Goal: Check status

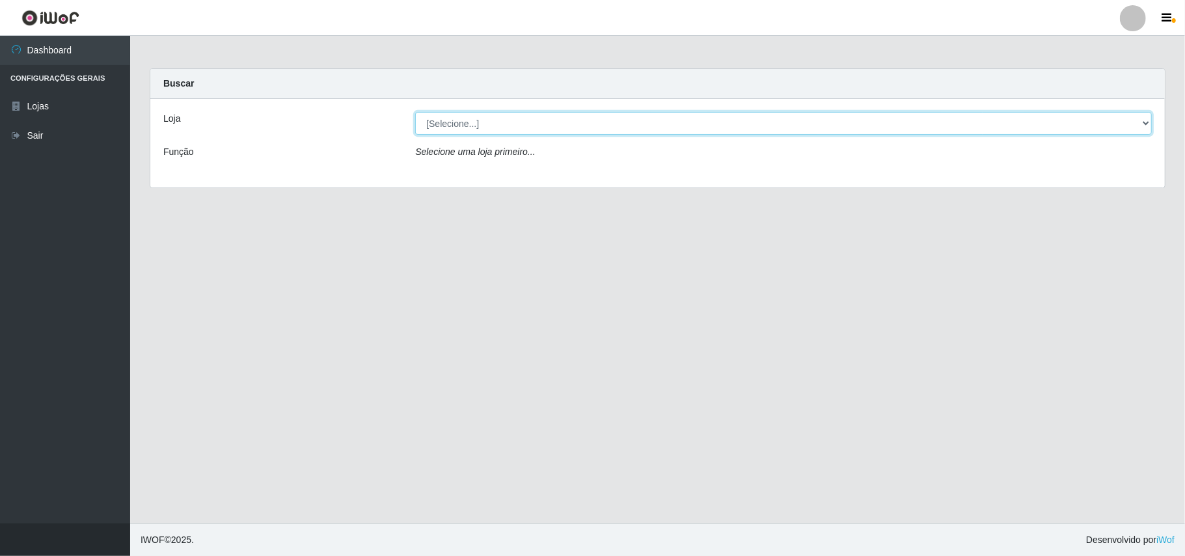
click at [1144, 126] on select "[Selecione...] Bemais Supermercados - B11 Manaíra" at bounding box center [783, 123] width 737 height 23
click at [415, 112] on select "[Selecione...] Bemais Supermercados - B11 Manaíra" at bounding box center [783, 123] width 737 height 23
click at [1143, 130] on select "[Selecione...] Bemais Supermercados - B11 Manaíra" at bounding box center [783, 123] width 737 height 23
select select "409"
click at [415, 112] on select "[Selecione...] Bemais Supermercados - B11 Manaíra" at bounding box center [783, 123] width 737 height 23
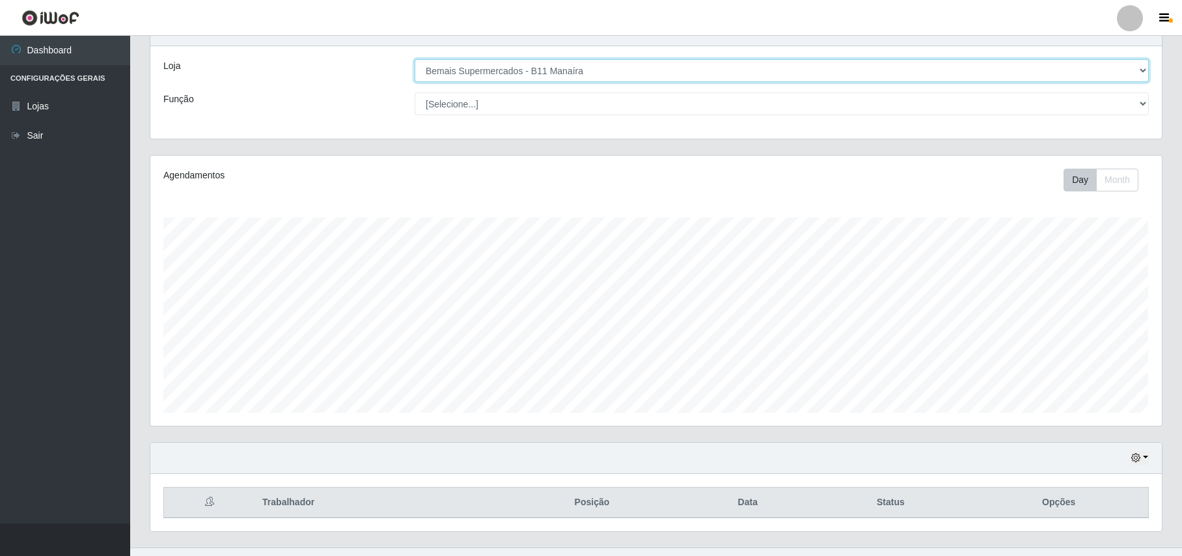
scroll to position [79, 0]
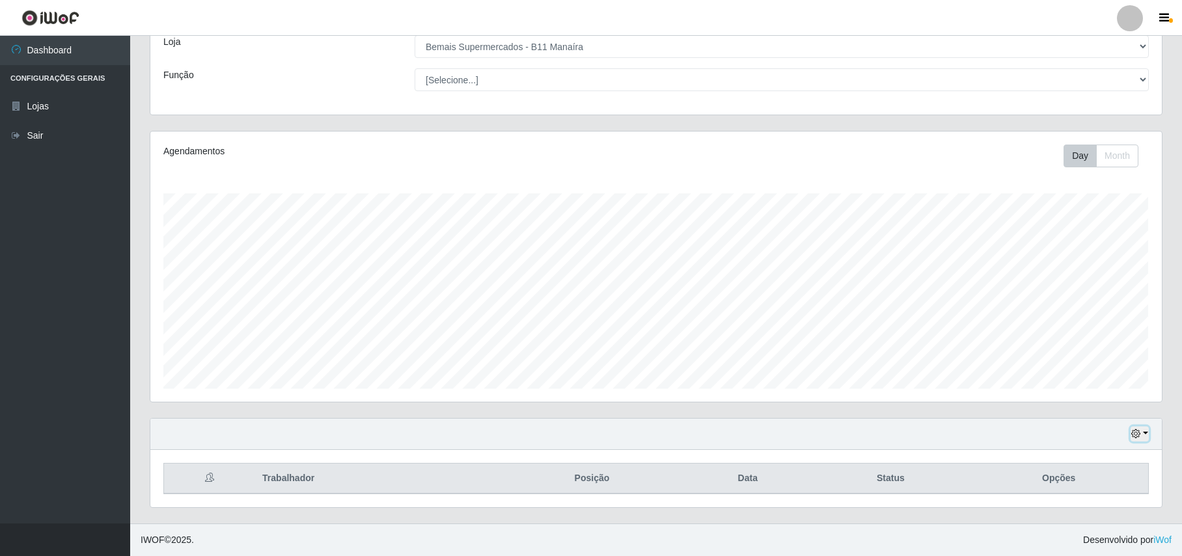
click at [1139, 429] on icon "button" at bounding box center [1135, 433] width 9 height 9
click at [1061, 331] on button "1 dia" at bounding box center [1097, 329] width 103 height 27
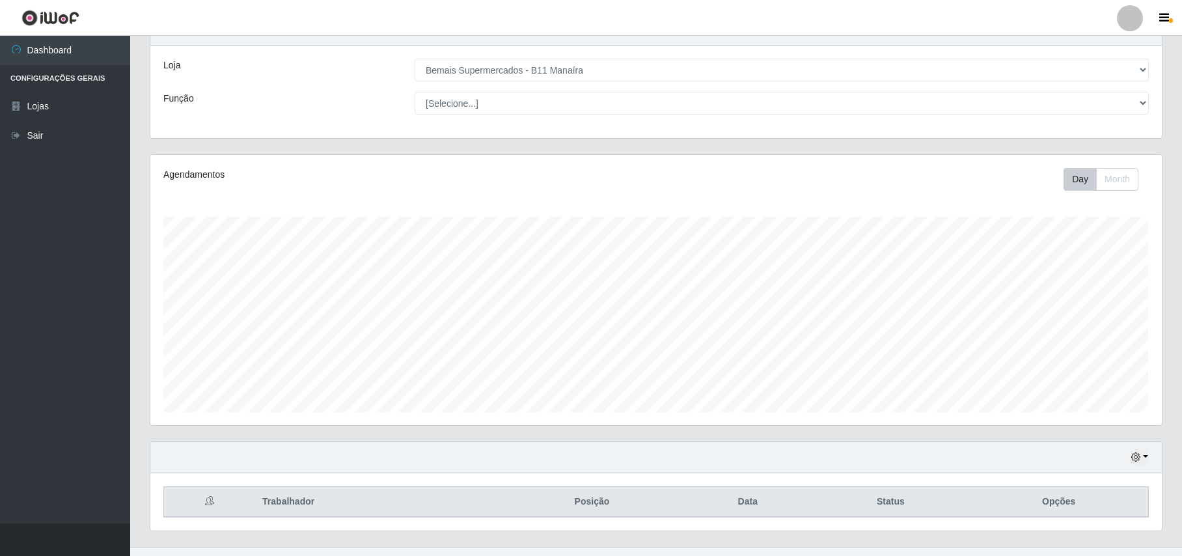
scroll to position [79, 0]
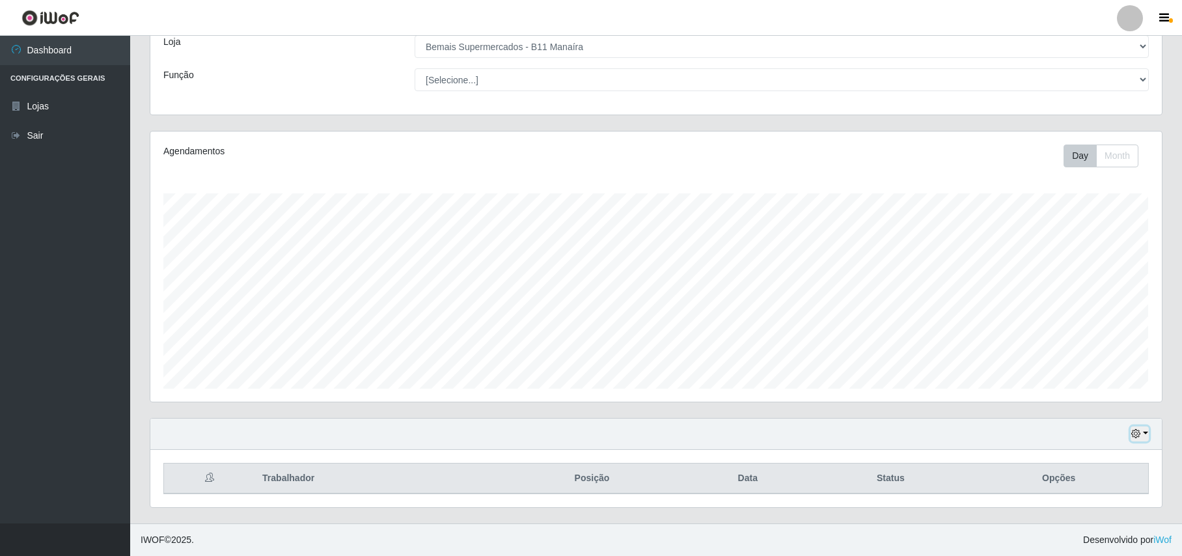
click at [1138, 429] on icon "button" at bounding box center [1135, 433] width 9 height 9
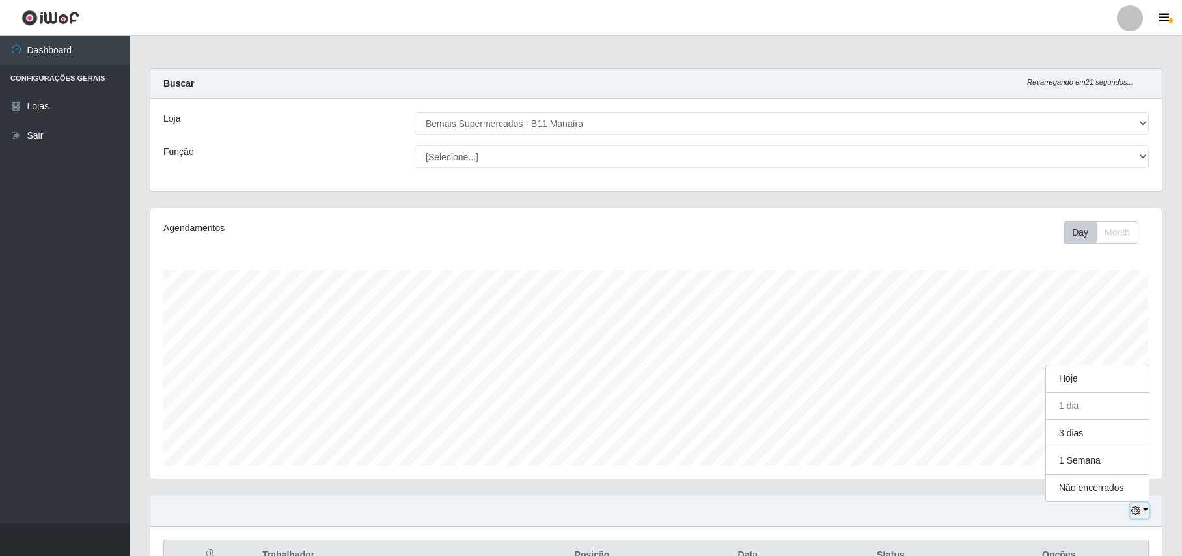
scroll to position [271, 1011]
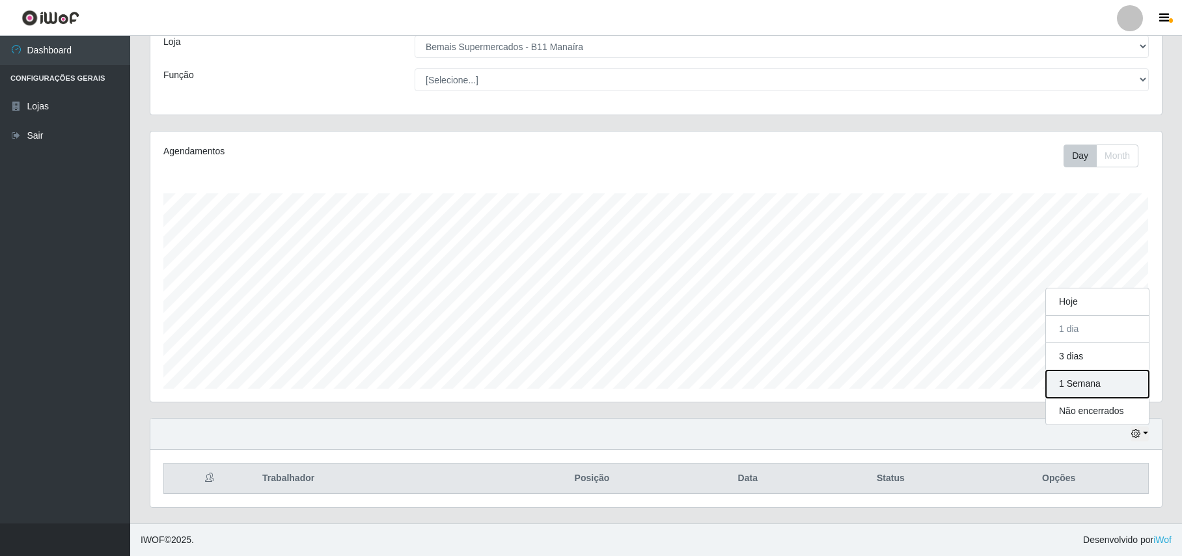
click at [1108, 371] on button "1 Semana" at bounding box center [1097, 383] width 103 height 27
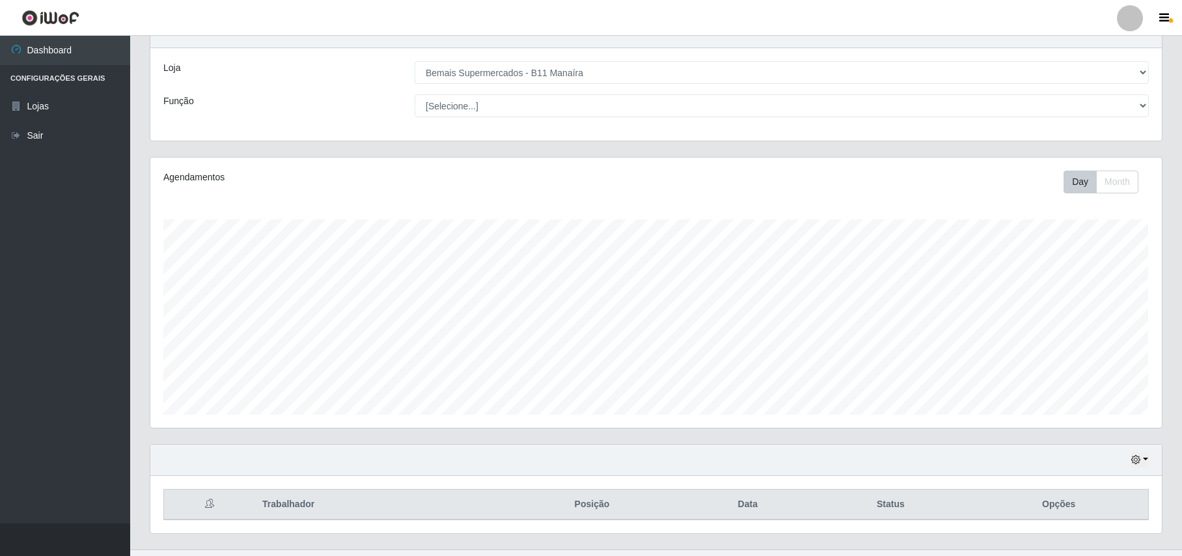
scroll to position [79, 0]
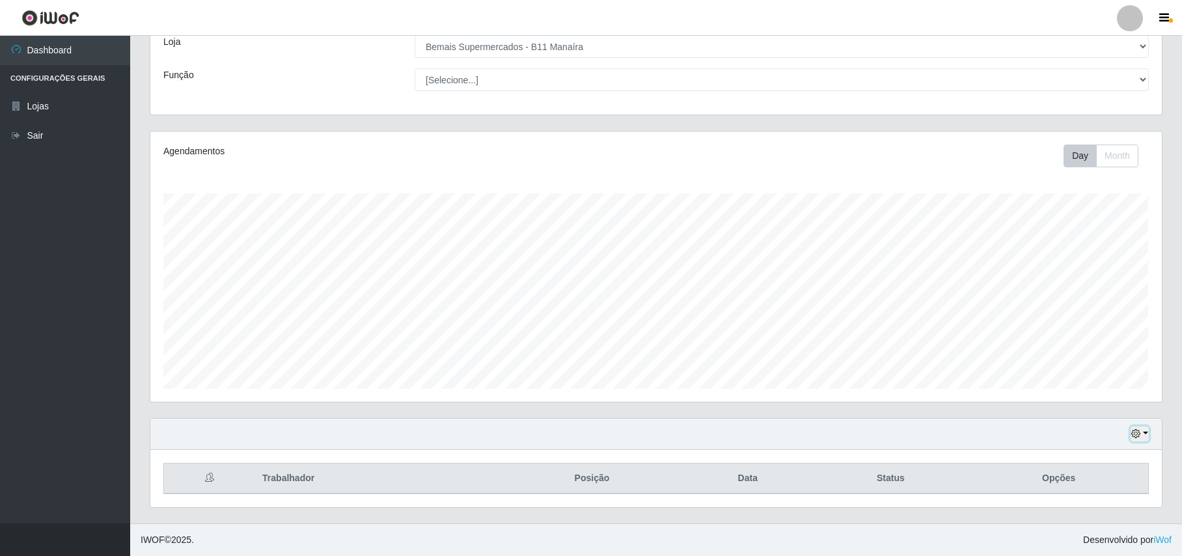
click at [1141, 430] on button "button" at bounding box center [1139, 433] width 18 height 15
click at [838, 430] on div "Hoje 1 dia 3 dias 1 Semana Não encerrados" at bounding box center [655, 433] width 1011 height 31
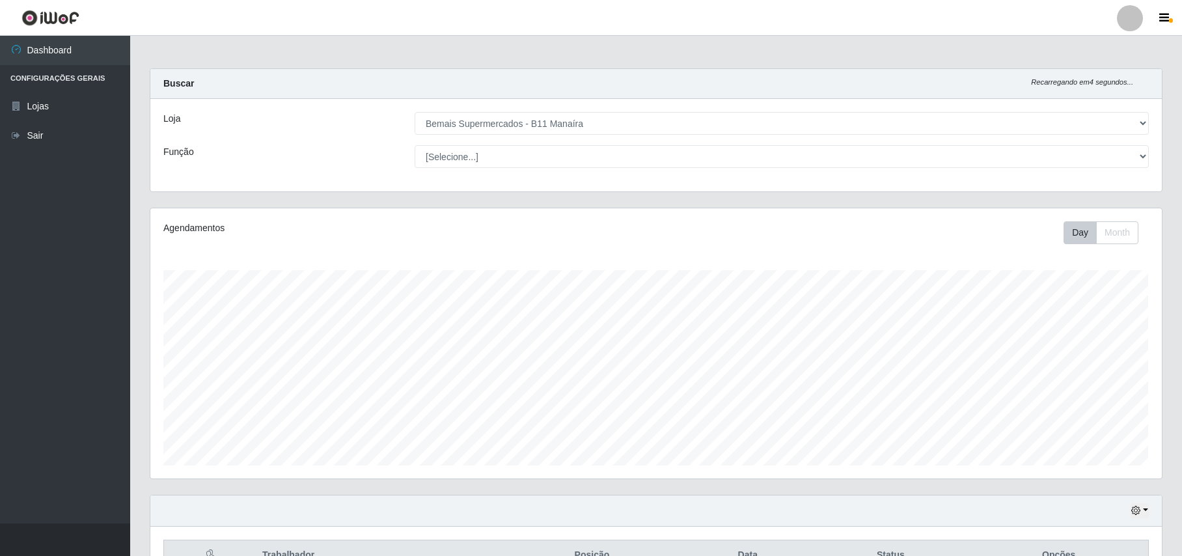
scroll to position [79, 0]
